Goal: Communication & Community: Connect with others

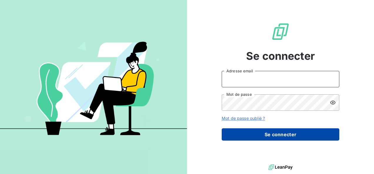
type input "[EMAIL_ADDRESS][PERSON_NAME][DOMAIN_NAME]"
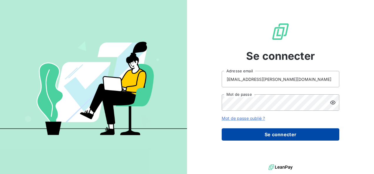
click at [275, 131] on button "Se connecter" at bounding box center [279, 135] width 117 height 12
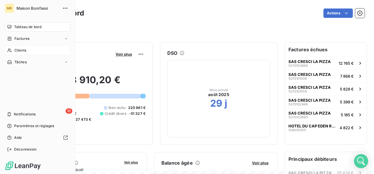
click at [13, 52] on div "Clients" at bounding box center [38, 50] width 66 height 9
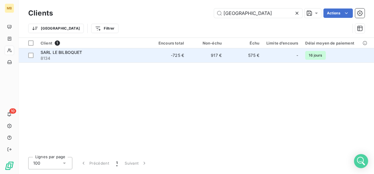
type input "[GEOGRAPHIC_DATA]"
click at [47, 55] on div "SARL LE BILBOQUET" at bounding box center [94, 53] width 106 height 6
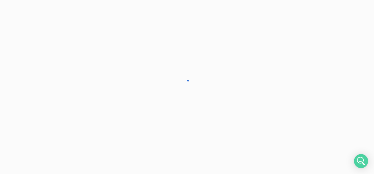
click at [47, 55] on div at bounding box center [187, 87] width 374 height 174
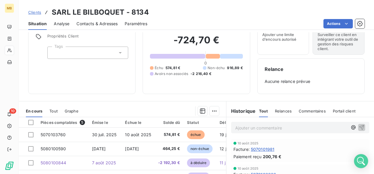
scroll to position [38, 0]
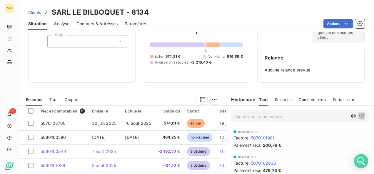
click at [242, 116] on p "Ajouter un commentaire ﻿" at bounding box center [291, 116] width 112 height 7
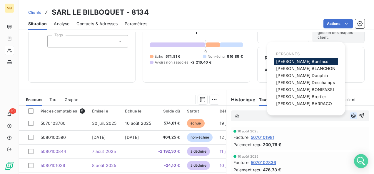
click at [350, 115] on icon "button" at bounding box center [353, 116] width 6 height 6
click at [297, 68] on span "[PERSON_NAME]" at bounding box center [305, 68] width 59 height 5
click at [350, 115] on icon "button" at bounding box center [353, 116] width 6 height 6
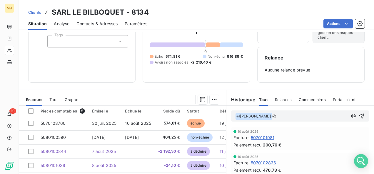
click at [287, 118] on p "﻿ @ [PERSON_NAME] ﻿ @" at bounding box center [291, 116] width 112 height 7
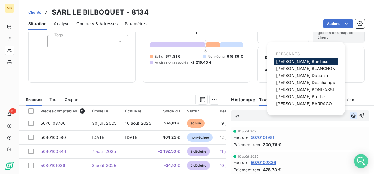
click at [350, 116] on icon "button" at bounding box center [353, 116] width 6 height 6
click at [302, 82] on span "[PERSON_NAME]" at bounding box center [305, 82] width 58 height 5
click at [350, 115] on icon "button" at bounding box center [353, 116] width 6 height 6
click at [301, 96] on span "[PERSON_NAME]" at bounding box center [301, 96] width 50 height 5
click at [350, 115] on icon "button" at bounding box center [353, 116] width 6 height 6
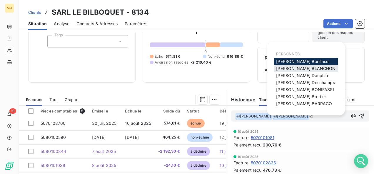
click at [307, 69] on span "[PERSON_NAME]" at bounding box center [305, 68] width 59 height 5
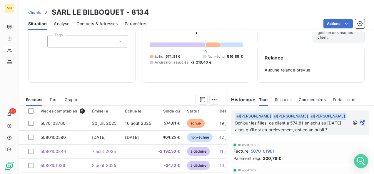
click at [359, 125] on icon "button" at bounding box center [362, 123] width 6 height 6
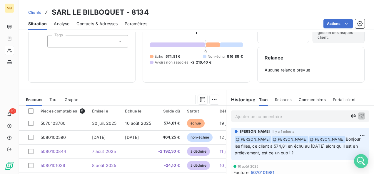
click at [278, 115] on p "Ajouter un commentaire ﻿" at bounding box center [291, 116] width 112 height 7
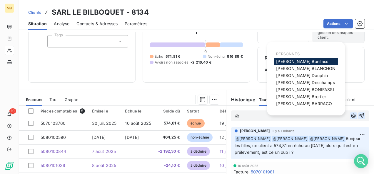
click at [351, 116] on icon "button" at bounding box center [353, 116] width 4 height 4
click at [297, 82] on span "[PERSON_NAME]" at bounding box center [305, 82] width 58 height 5
click at [351, 116] on icon "button" at bounding box center [353, 116] width 4 height 4
click at [300, 94] on span "[PERSON_NAME]" at bounding box center [301, 96] width 50 height 5
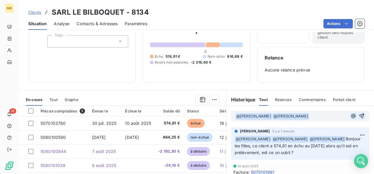
click at [350, 115] on icon "button" at bounding box center [353, 116] width 6 height 6
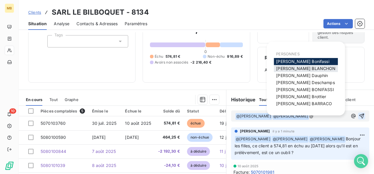
click at [291, 70] on span "[PERSON_NAME]" at bounding box center [305, 68] width 59 height 5
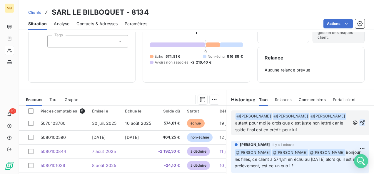
click at [360, 122] on icon "button" at bounding box center [362, 122] width 5 height 5
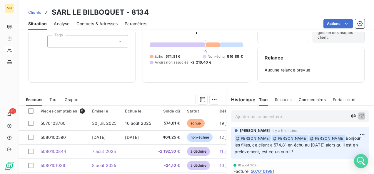
scroll to position [36, 0]
